Goal: Transaction & Acquisition: Purchase product/service

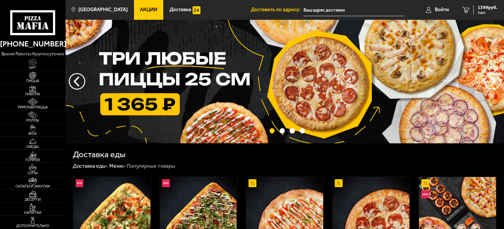
click at [141, 10] on span "Акции" at bounding box center [148, 9] width 17 height 5
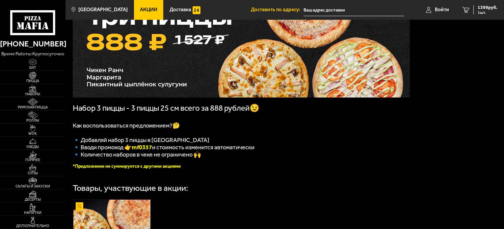
scroll to position [58, 0]
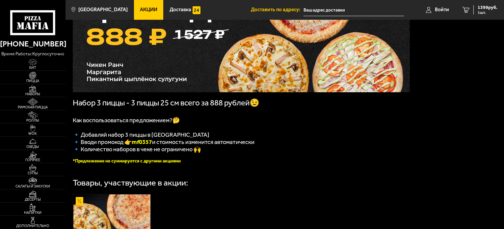
click at [149, 145] on b "mf0357" at bounding box center [142, 141] width 20 height 7
copy b "mf0357"
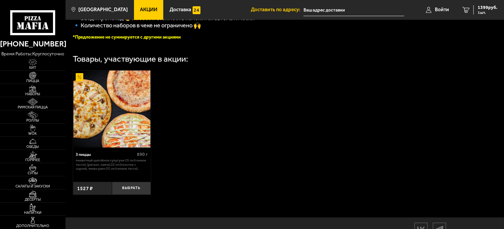
scroll to position [182, 0]
click at [134, 194] on button "Выбрать" at bounding box center [131, 188] width 39 height 13
click at [479, 11] on span "2 шт." at bounding box center [487, 13] width 20 height 4
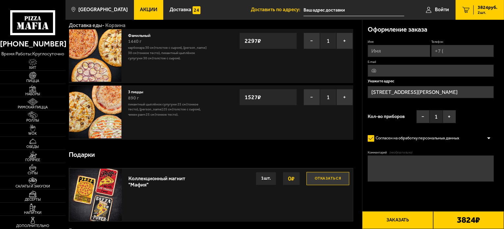
scroll to position [16, 0]
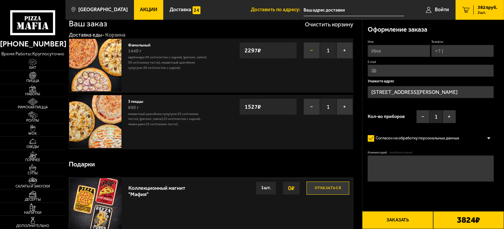
click at [314, 51] on button "−" at bounding box center [311, 50] width 16 height 16
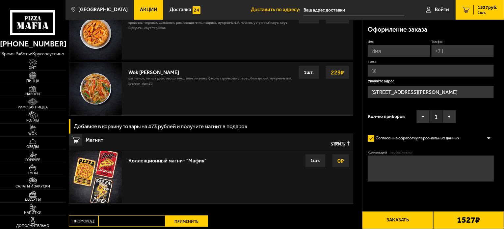
scroll to position [684, 0]
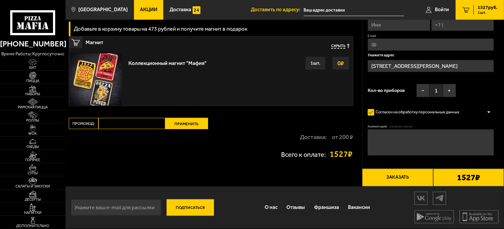
click at [151, 121] on input "Промокод:" at bounding box center [131, 123] width 67 height 11
paste input "mf0357"
type input "mf0357"
click at [175, 126] on button "Применить" at bounding box center [186, 123] width 43 height 11
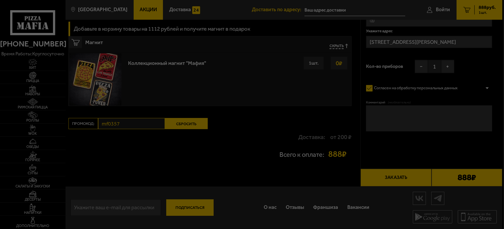
scroll to position [525, 0]
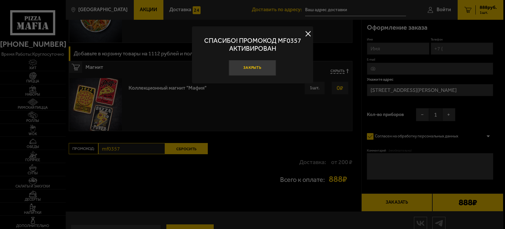
click at [246, 69] on button "Закрыть" at bounding box center [252, 68] width 47 height 16
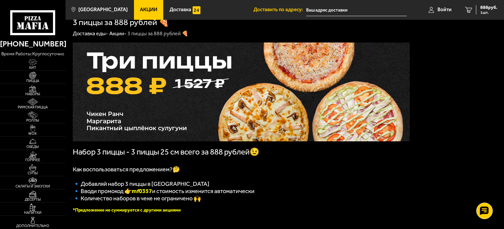
scroll to position [9, 0]
